Goal: Find specific page/section

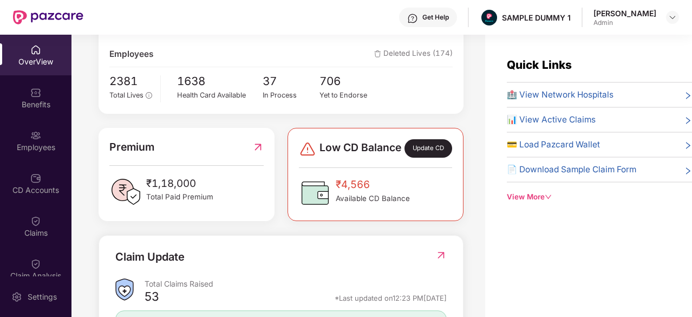
scroll to position [191, 0]
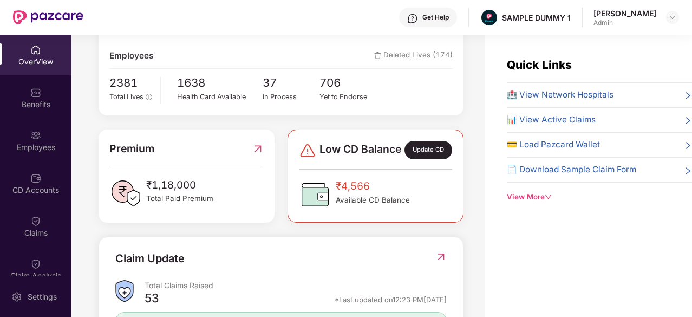
click at [563, 93] on span "🏥 View Network Hospitals" at bounding box center [560, 94] width 107 height 13
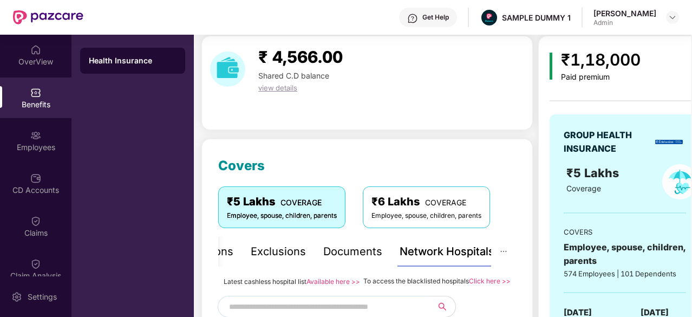
scroll to position [63, 0]
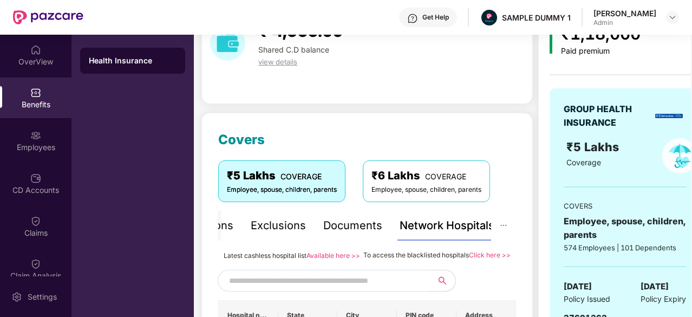
click at [307, 289] on input "text" at bounding box center [321, 280] width 185 height 16
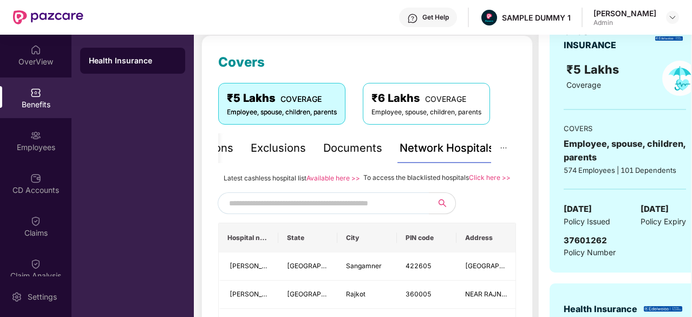
scroll to position [154, 0]
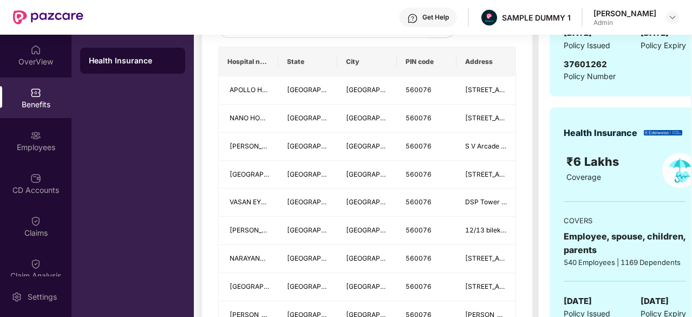
type input "*"
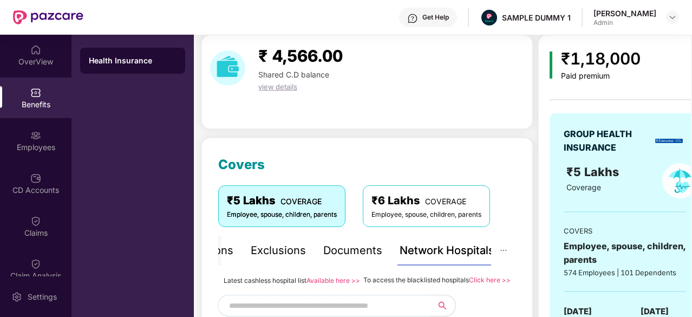
scroll to position [26, 0]
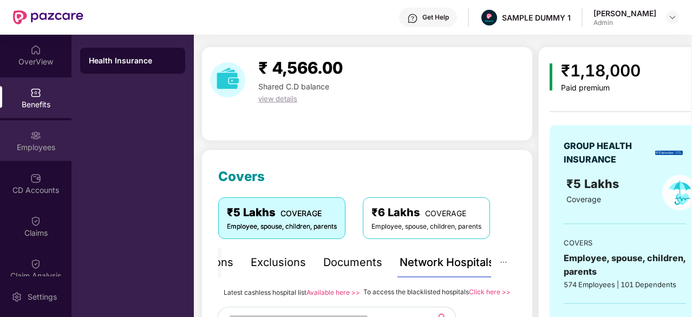
click at [50, 130] on div "Employees" at bounding box center [35, 140] width 71 height 41
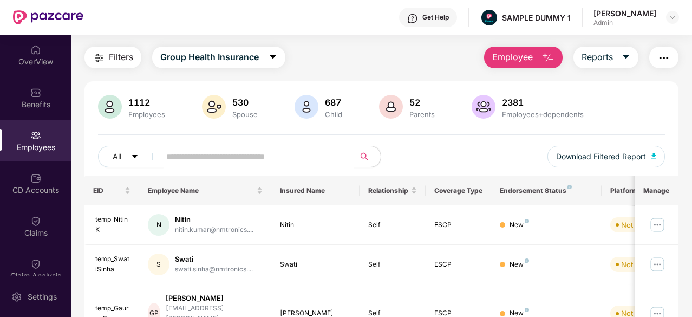
click at [528, 60] on span "Employee" at bounding box center [512, 57] width 41 height 14
click at [16, 180] on div "CD Accounts" at bounding box center [35, 183] width 71 height 41
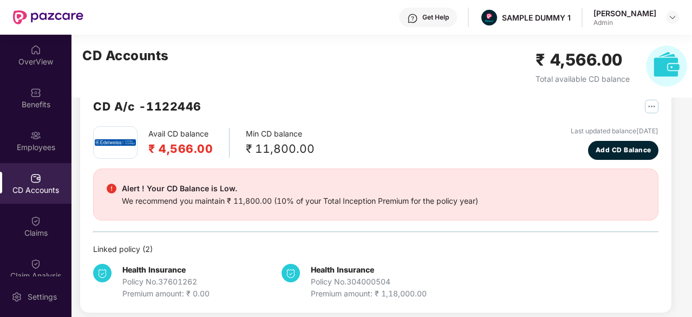
click at [27, 175] on div "CD Accounts" at bounding box center [35, 183] width 71 height 41
click at [21, 269] on div "Claim Analysis" at bounding box center [35, 268] width 71 height 41
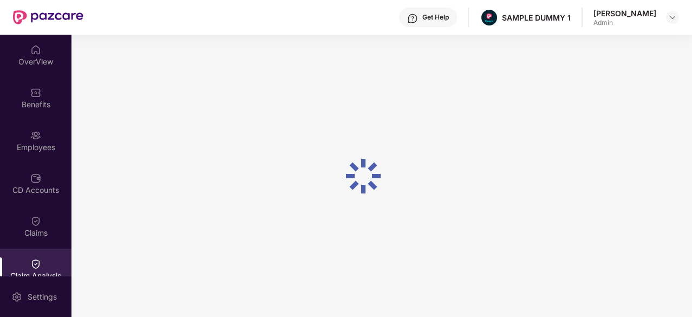
scroll to position [0, 0]
